Goal: Task Accomplishment & Management: Complete application form

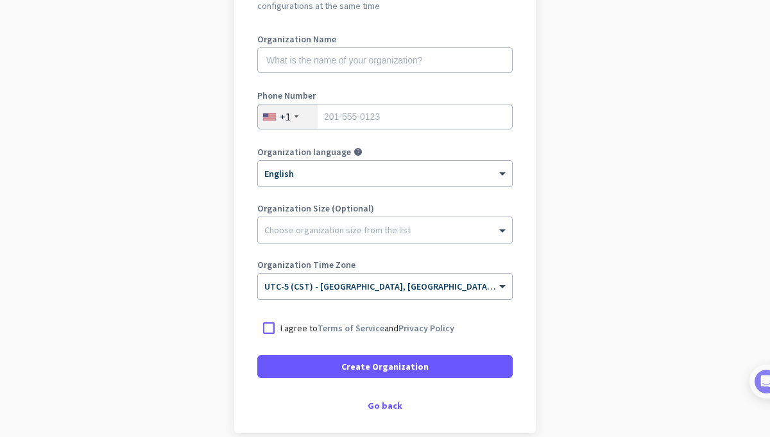
scroll to position [162, 0]
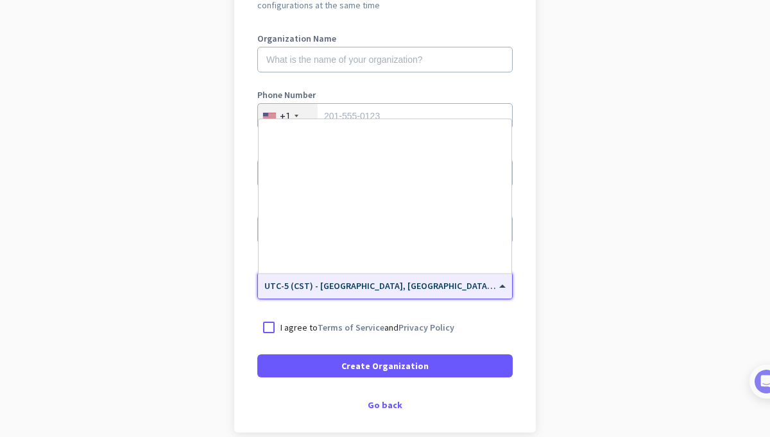
click at [474, 289] on div "× UTC-5 (CST) - Chicago, Houston, San Antonio, Dallas" at bounding box center [377, 286] width 238 height 11
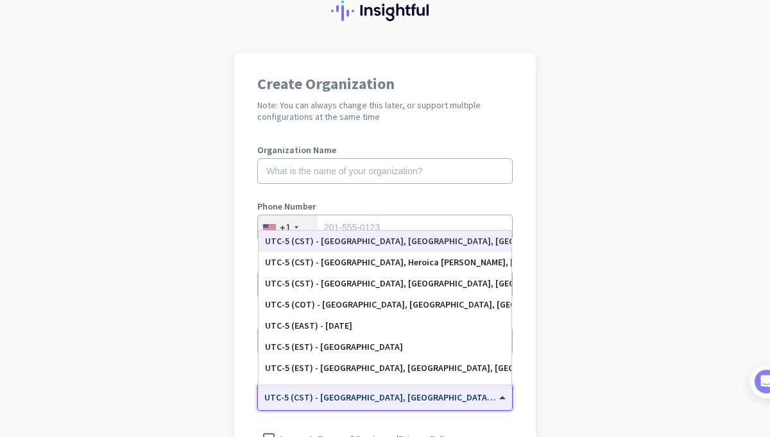
scroll to position [0, 0]
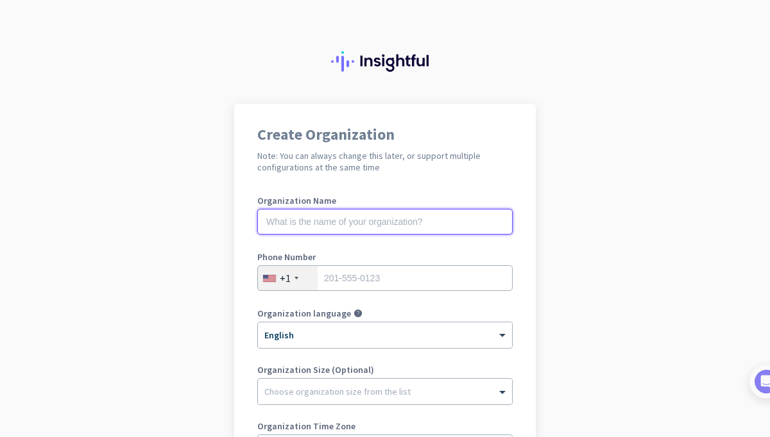
click at [364, 225] on input "text" at bounding box center [384, 222] width 255 height 26
type input "Mercor"
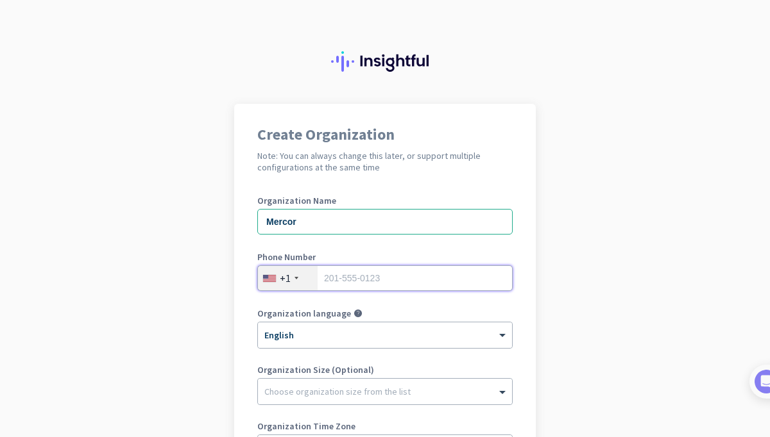
click at [407, 278] on input "tel" at bounding box center [384, 279] width 255 height 26
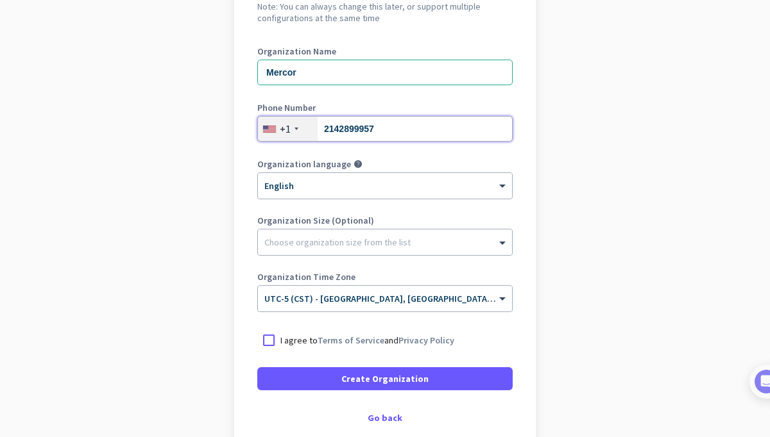
scroll to position [161, 0]
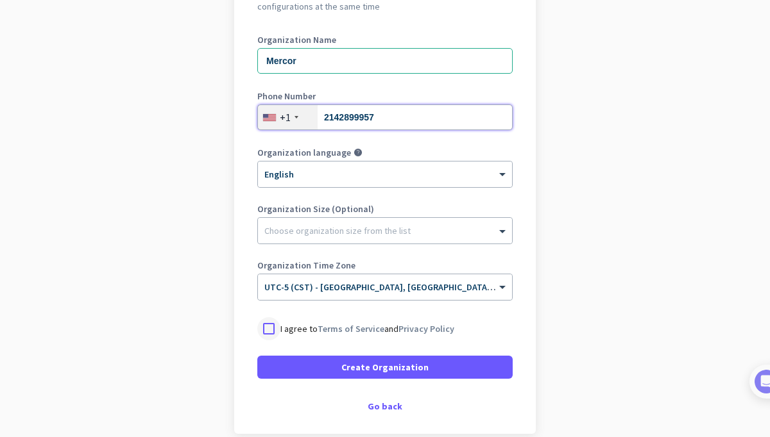
type input "2142899957"
click at [270, 330] on div at bounding box center [268, 328] width 23 height 23
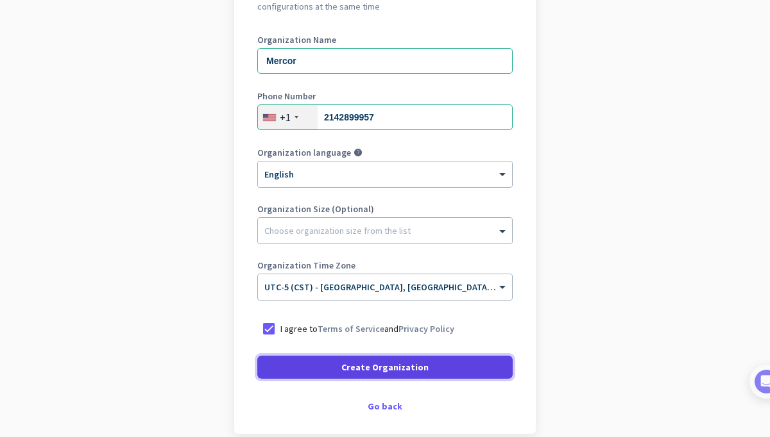
click at [312, 370] on span at bounding box center [384, 367] width 255 height 31
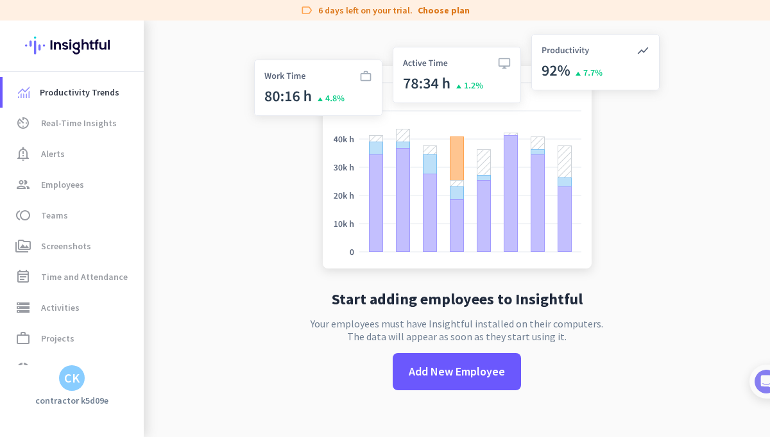
scroll to position [18, 0]
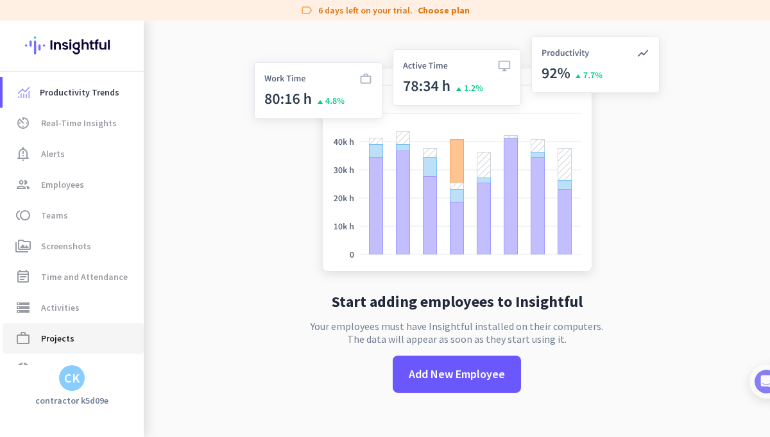
click at [79, 327] on link "work_outline Projects" at bounding box center [73, 338] width 141 height 31
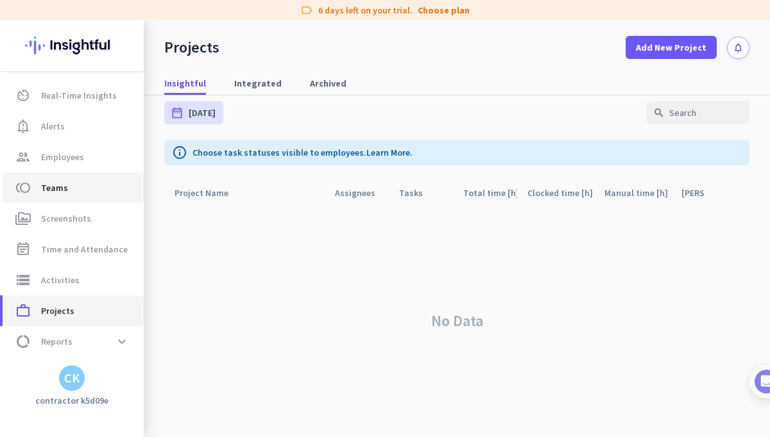
scroll to position [55, 0]
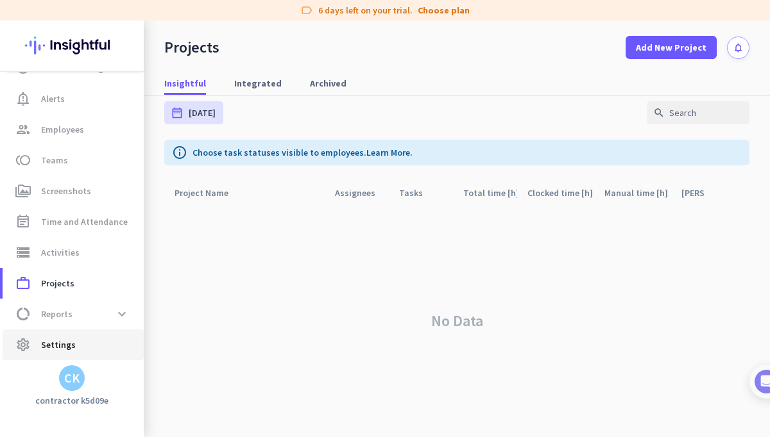
click at [60, 347] on span "Settings" at bounding box center [58, 344] width 35 height 15
